Goal: Task Accomplishment & Management: Use online tool/utility

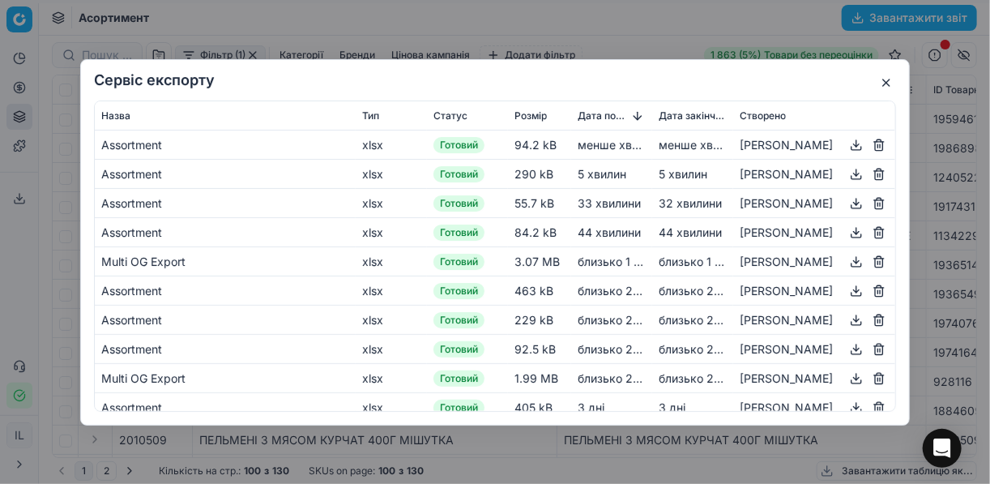
click at [885, 81] on button "button" at bounding box center [886, 82] width 19 height 19
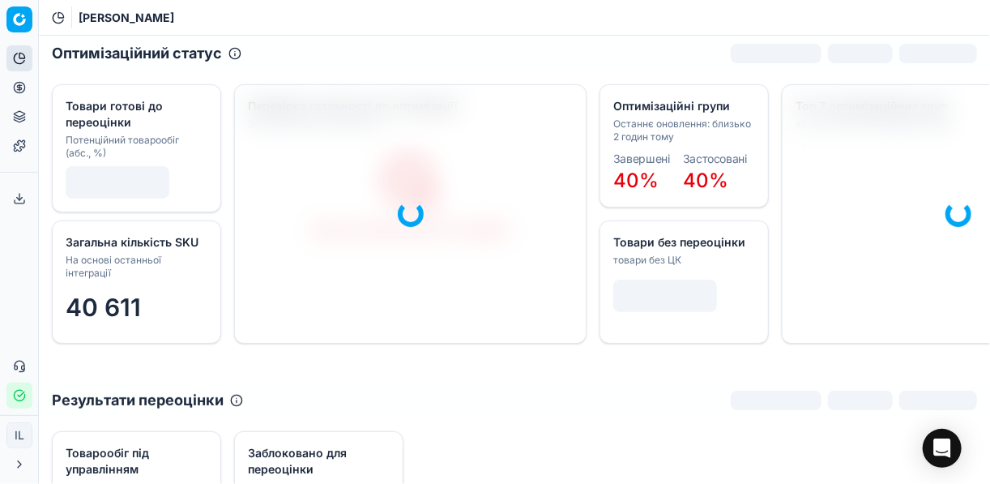
click at [20, 87] on icon at bounding box center [19, 87] width 13 height 13
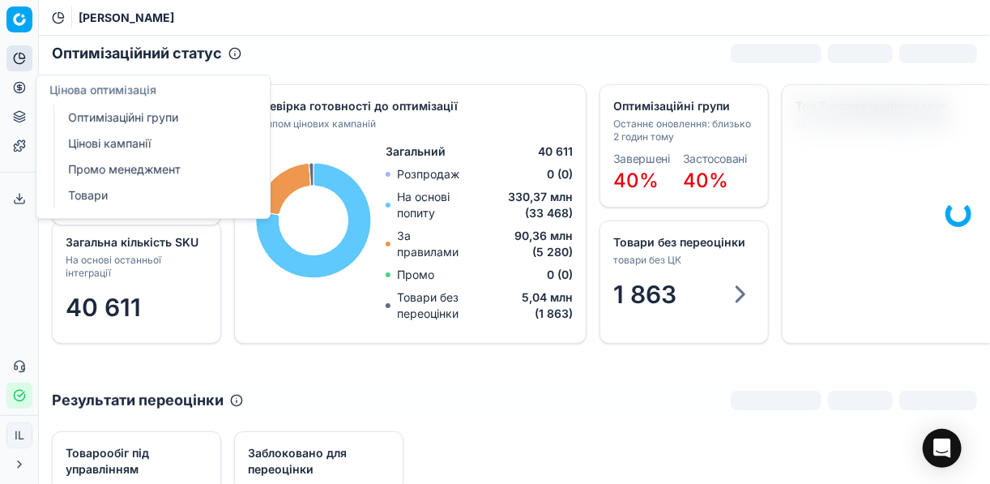
click at [108, 146] on link "Цінові кампанії" at bounding box center [156, 143] width 189 height 23
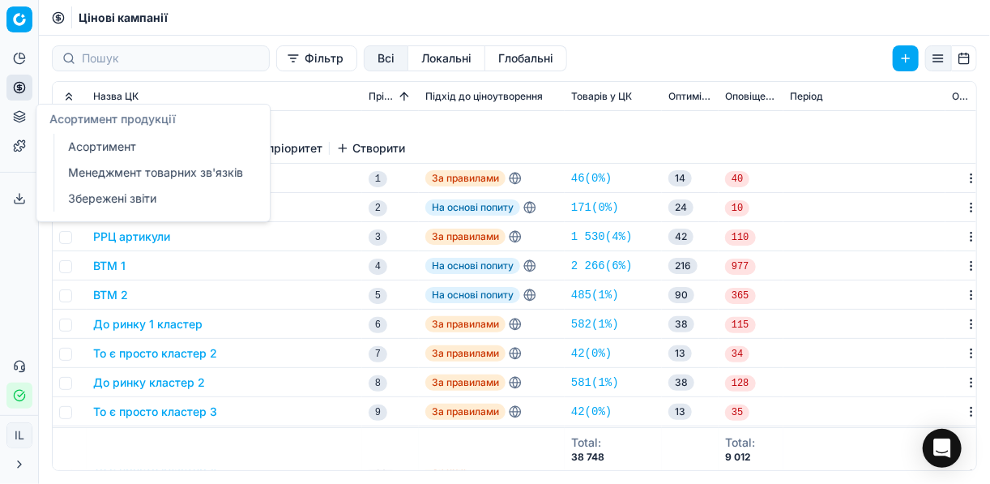
click at [116, 176] on link "Менеджмент товарних зв'язків" at bounding box center [156, 172] width 189 height 23
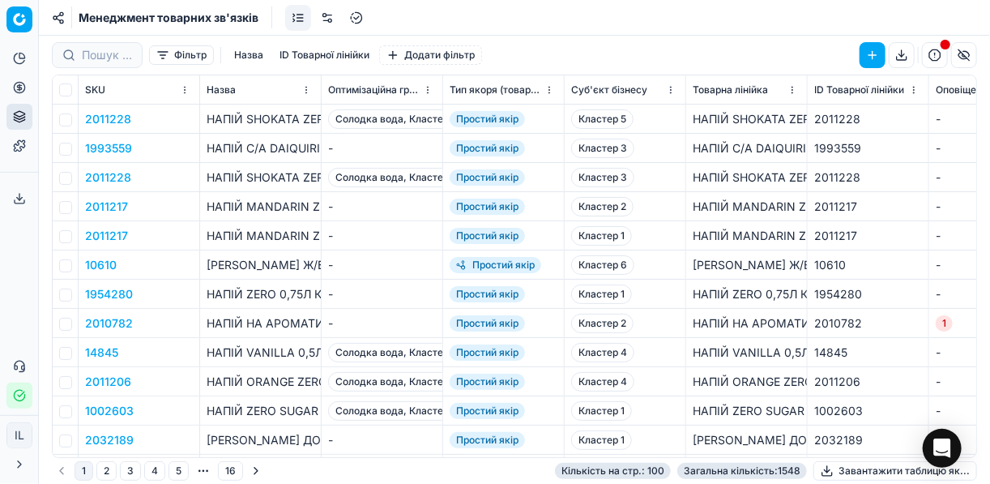
click at [160, 60] on button "Фільтр" at bounding box center [181, 54] width 65 height 19
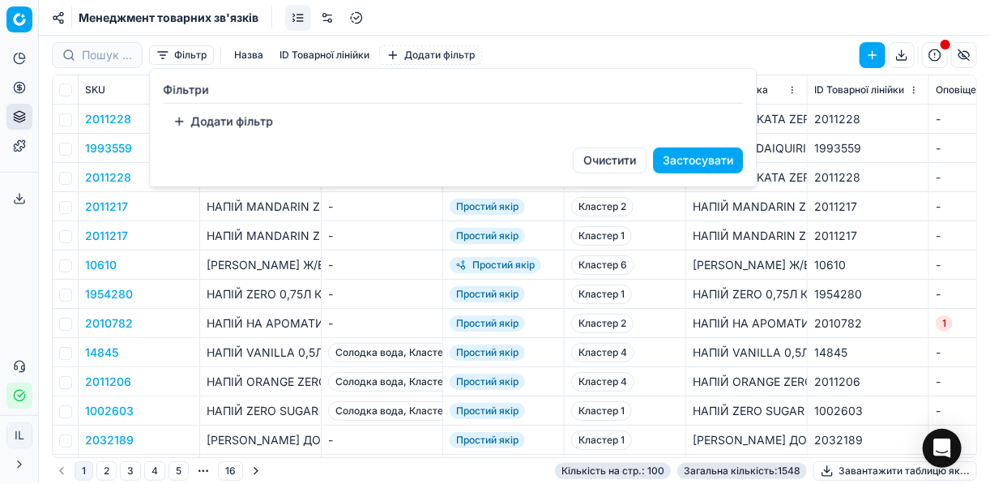
click at [176, 124] on button "Додати фільтр" at bounding box center [223, 122] width 120 height 26
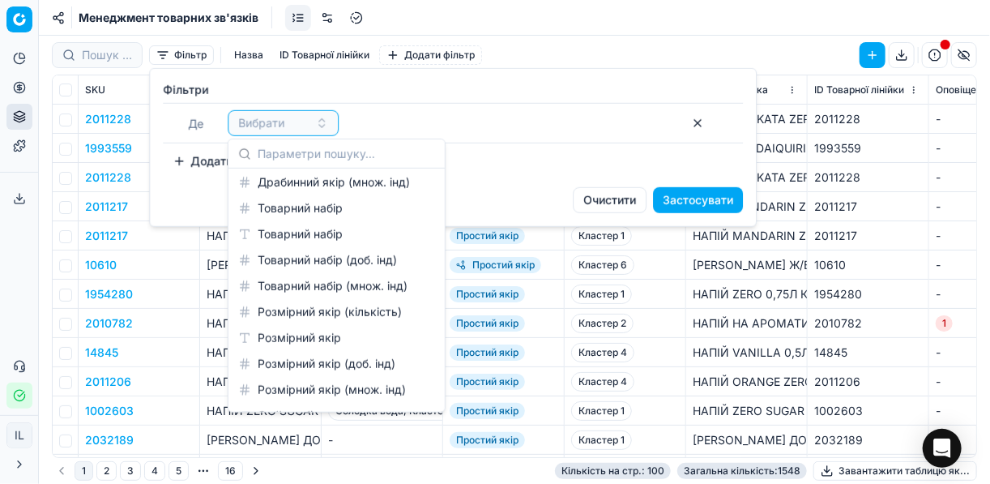
scroll to position [516, 0]
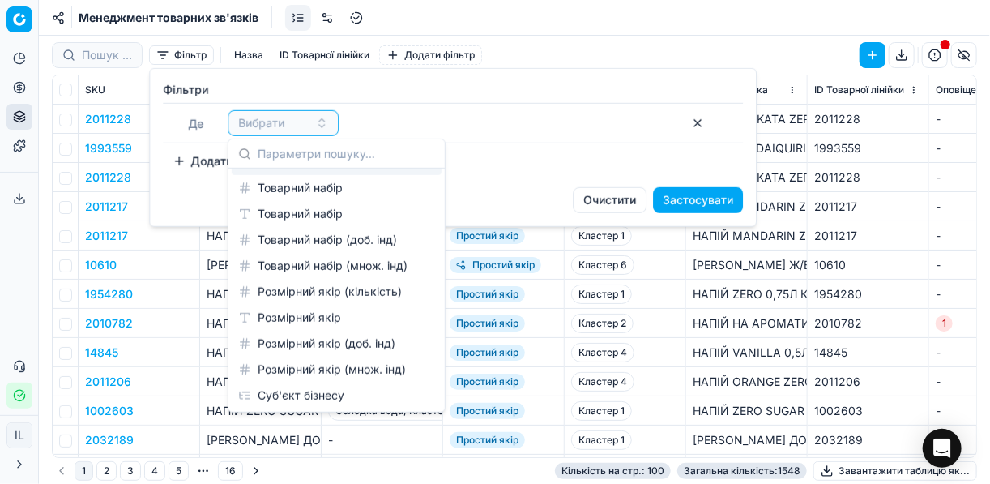
click at [520, 148] on div "Додати фільтр" at bounding box center [453, 161] width 580 height 26
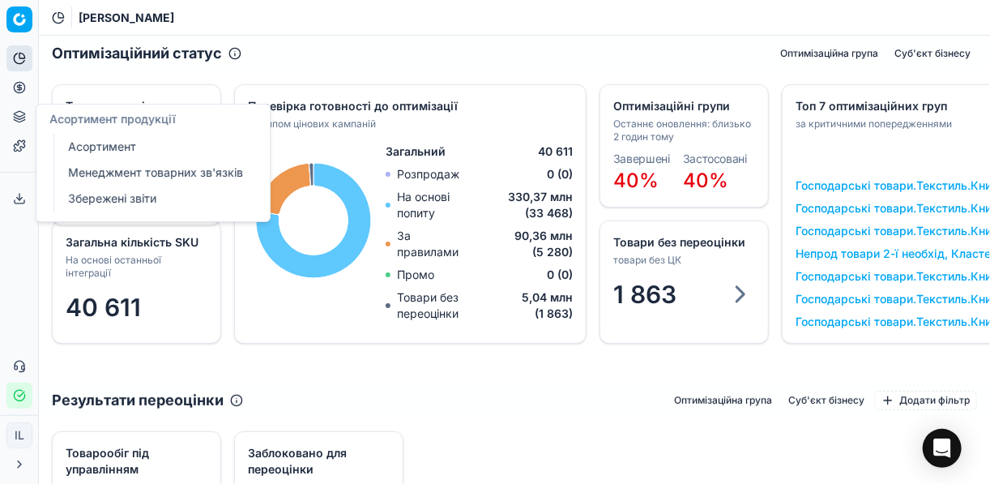
click at [91, 150] on link "Асортимент" at bounding box center [156, 146] width 189 height 23
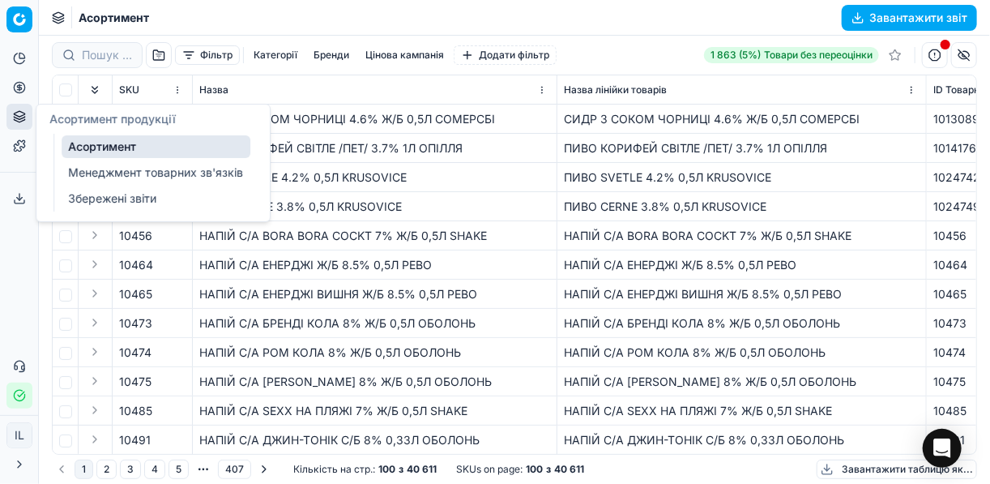
click at [147, 172] on link "Менеджмент товарних зв'язків" at bounding box center [156, 172] width 189 height 23
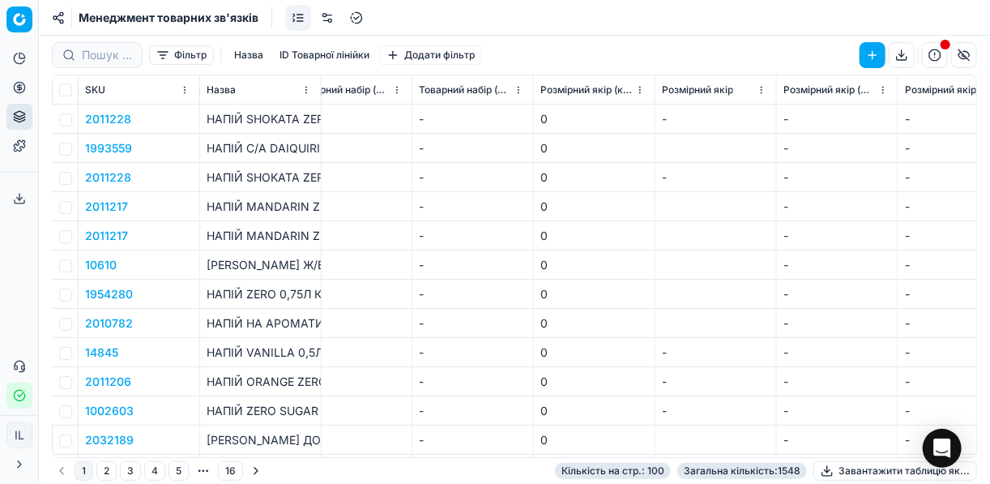
scroll to position [0, 2783]
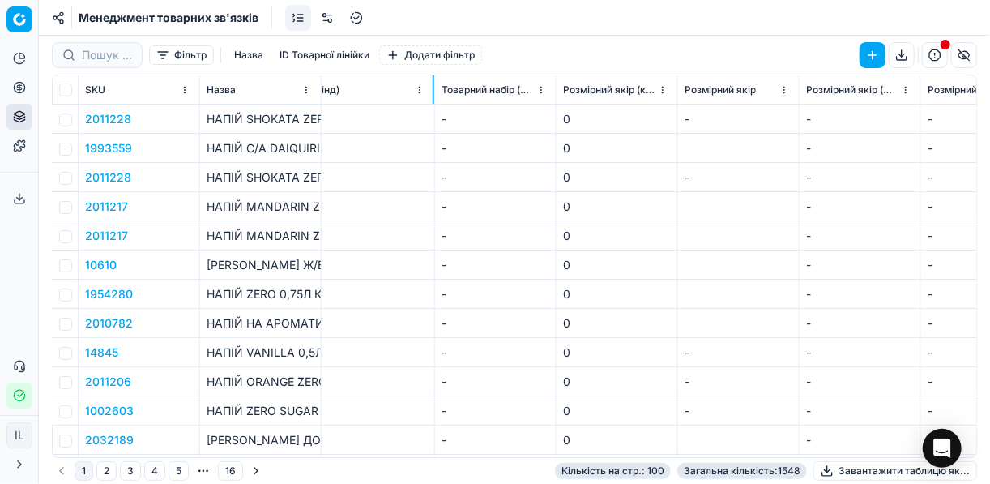
drag, startPoint x: 331, startPoint y: 96, endPoint x: 451, endPoint y: 116, distance: 121.5
click at [451, 116] on div "SKU Назва Оптимізаційна група Тип якоря (товарної залежності) Суб'єкт бізнесу Т…" at bounding box center [515, 266] width 924 height 382
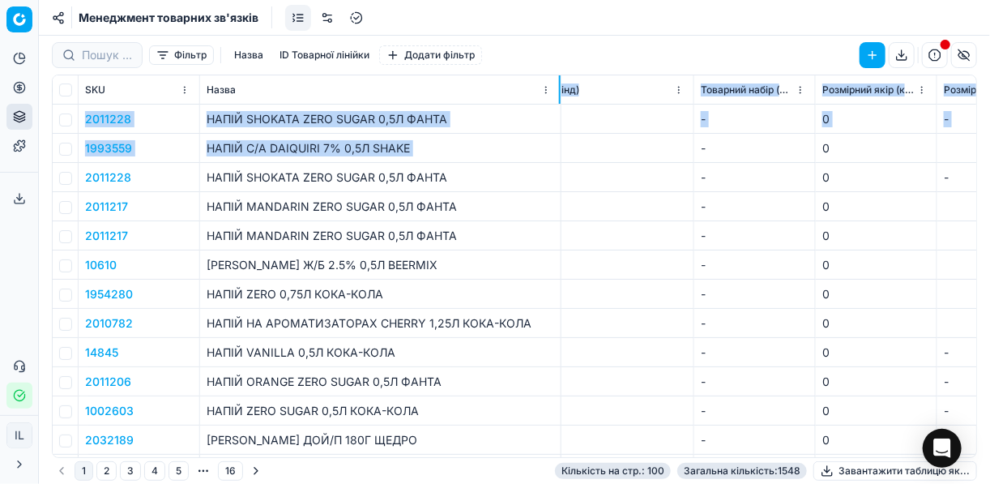
drag, startPoint x: 320, startPoint y: 95, endPoint x: 560, endPoint y: 133, distance: 242.9
click at [560, 133] on div "SKU Назва Оптимізаційна група Тип якоря (товарної залежності) Суб'єкт бізнесу Т…" at bounding box center [515, 266] width 924 height 382
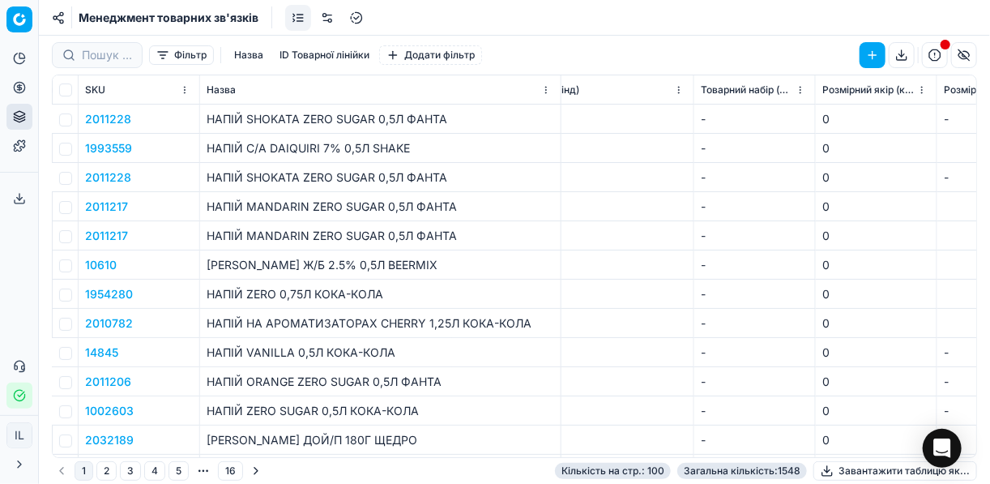
drag, startPoint x: 434, startPoint y: 207, endPoint x: 263, endPoint y: 161, distance: 176.4
click at [433, 207] on div "НАПІЙ MANDARIN ZERO SUGAR 0,5Л ФАНТА" at bounding box center [381, 207] width 348 height 16
click at [110, 111] on button "2011228" at bounding box center [108, 119] width 46 height 16
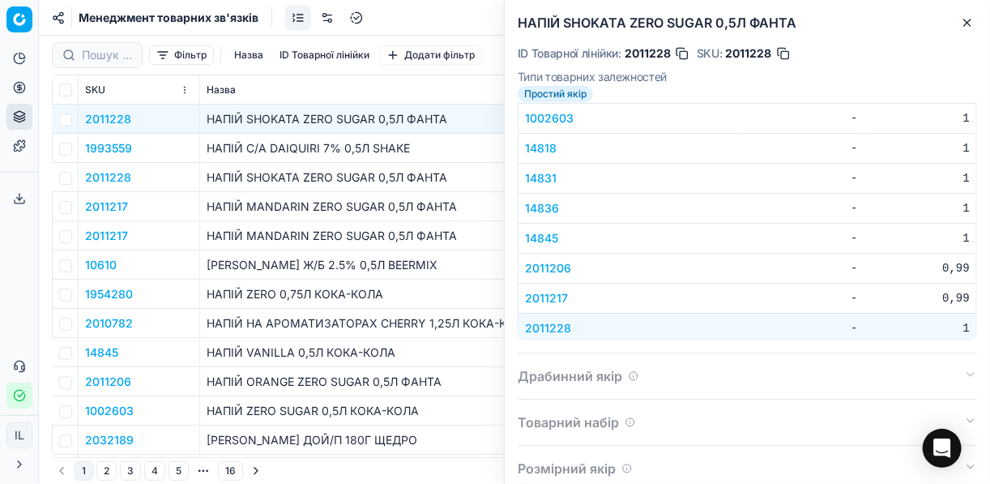
scroll to position [169, 0]
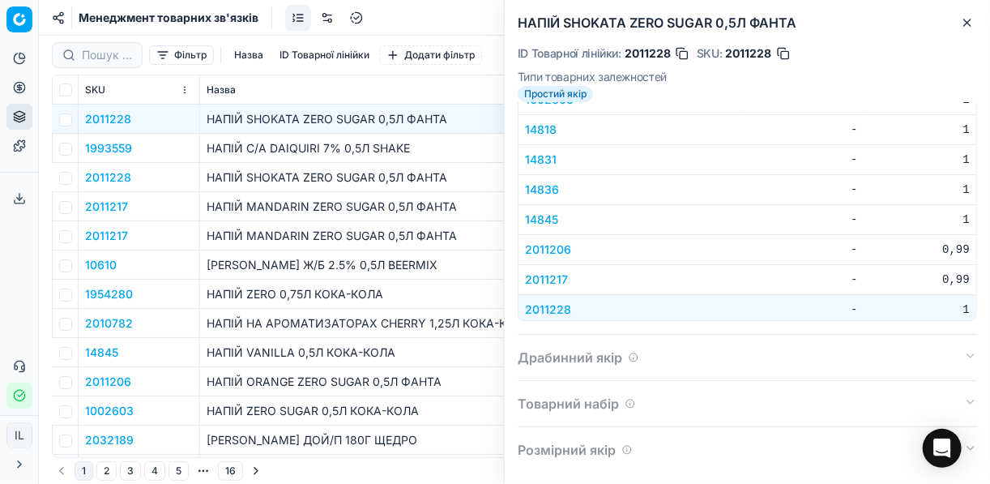
click at [969, 20] on icon "button" at bounding box center [968, 22] width 6 height 6
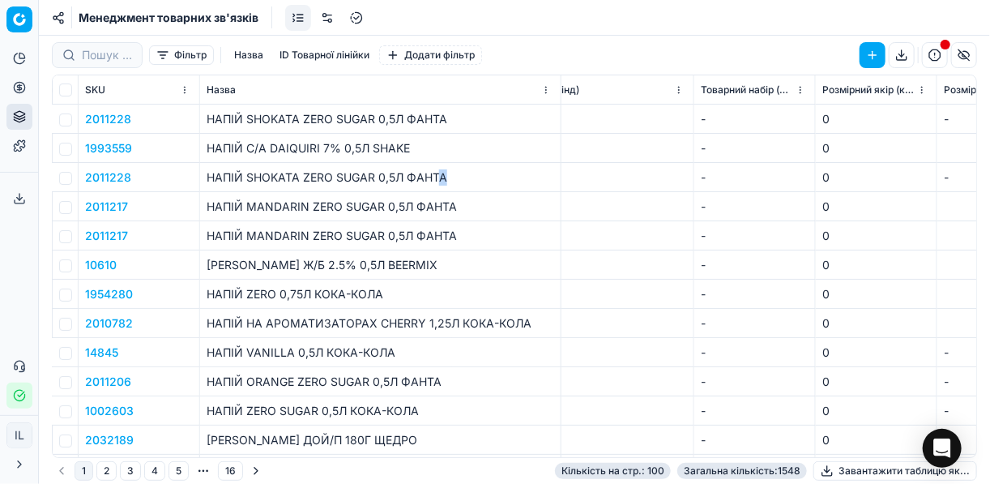
drag, startPoint x: 449, startPoint y: 182, endPoint x: 438, endPoint y: 181, distance: 11.4
click at [438, 181] on div "НАПІЙ SHOKATA ZERO SUGAR 0,5Л ФАНТА" at bounding box center [381, 177] width 348 height 16
click at [120, 179] on button "2011228" at bounding box center [108, 177] width 46 height 16
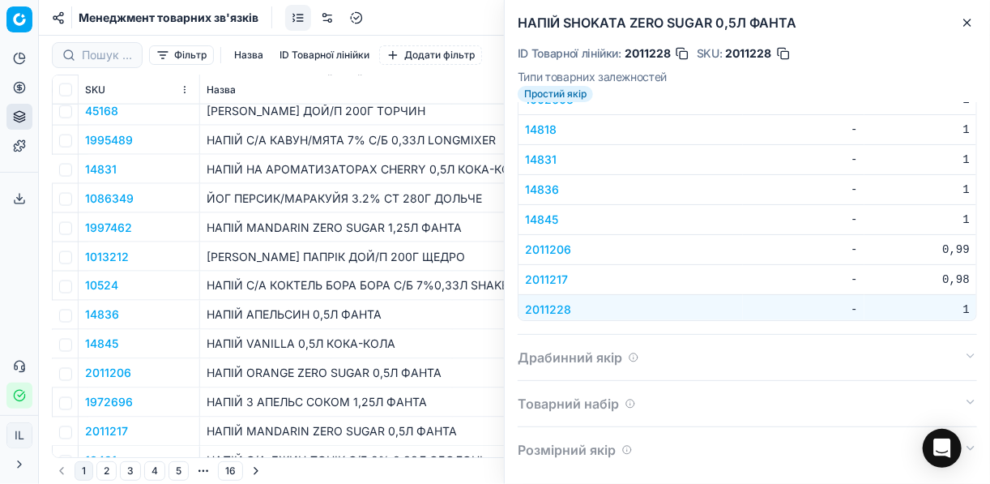
scroll to position [1037, 2783]
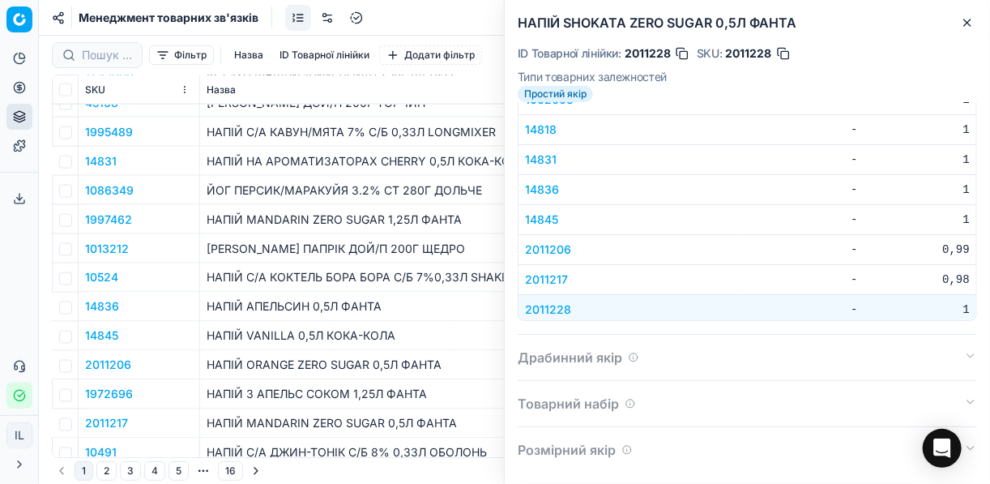
click at [106, 216] on button "1997462" at bounding box center [108, 220] width 47 height 16
